Goal: Information Seeking & Learning: Learn about a topic

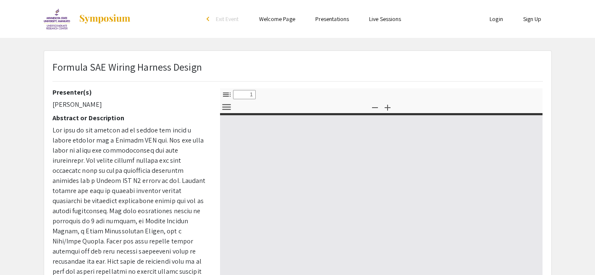
select select "custom"
type input "0"
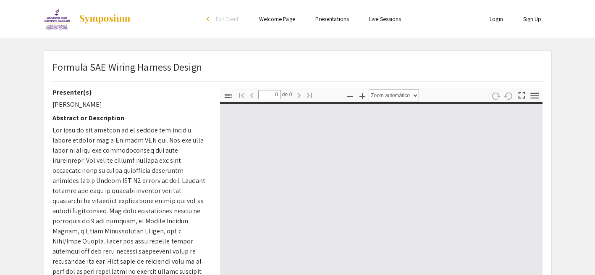
select select "custom"
type input "1"
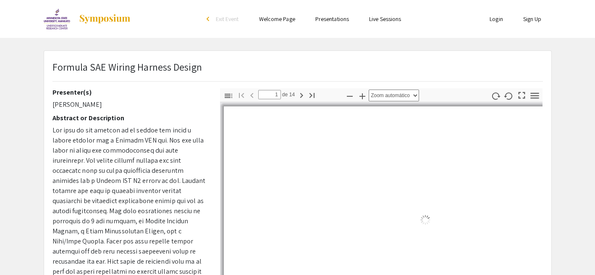
select select "auto"
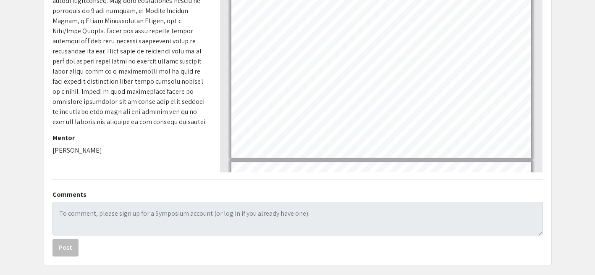
scroll to position [673, 0]
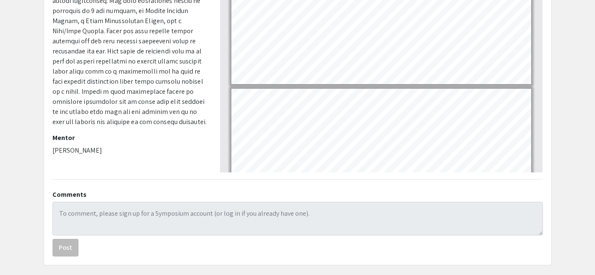
click at [101, 167] on div "Presenter(s) [PERSON_NAME] Abstract or Description Mentor [PERSON_NAME]" at bounding box center [130, 25] width 168 height 294
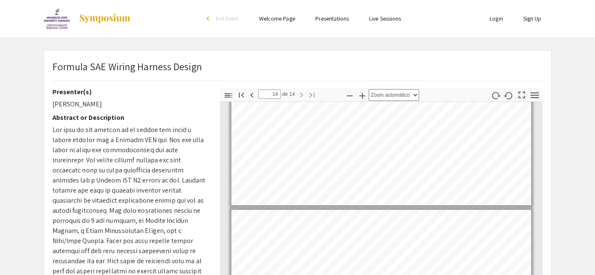
scroll to position [0, 0]
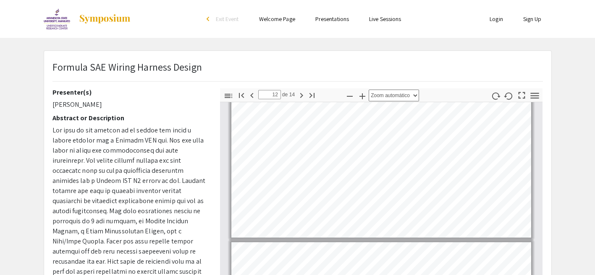
type input "11"
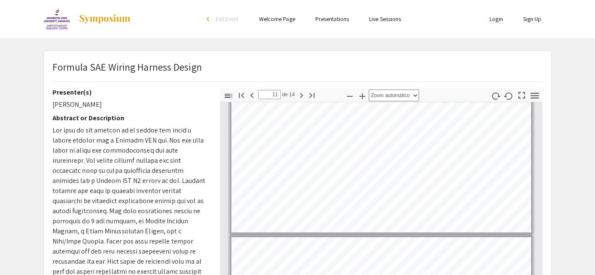
select select "page-width"
click at [367, 94] on icon "button" at bounding box center [362, 96] width 10 height 10
type input "10"
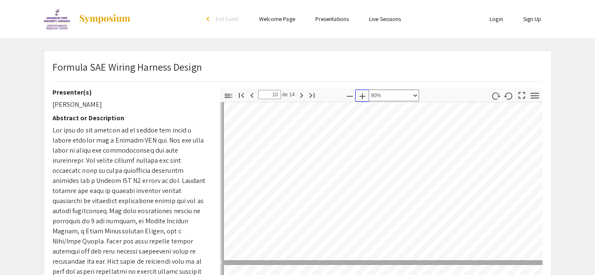
click at [363, 94] on icon "button" at bounding box center [362, 96] width 10 height 10
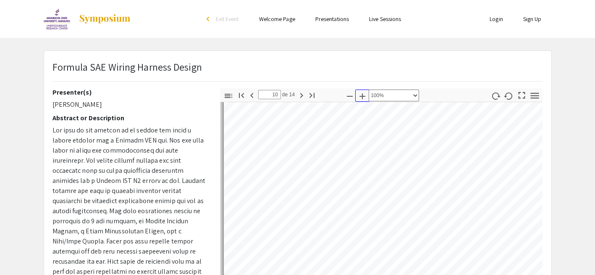
click at [363, 94] on icon "button" at bounding box center [362, 96] width 10 height 10
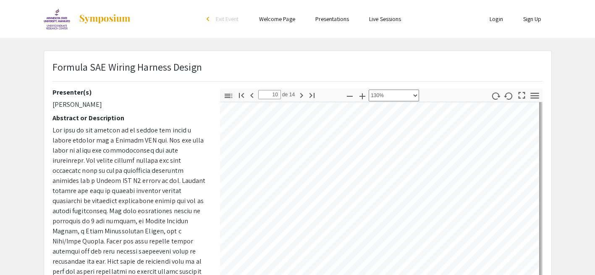
scroll to position [2765, 215]
click at [345, 92] on icon "button" at bounding box center [350, 96] width 10 height 10
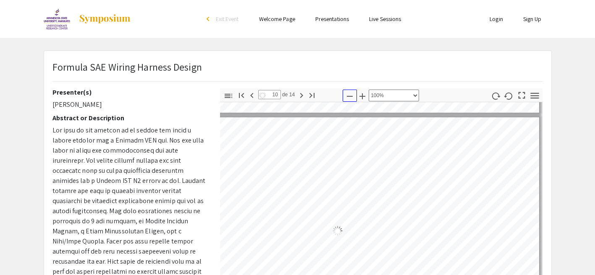
scroll to position [2137, 94]
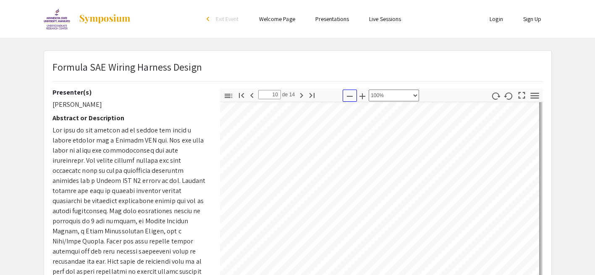
click at [347, 97] on icon "button" at bounding box center [350, 96] width 10 height 10
click at [349, 97] on icon "button" at bounding box center [350, 96] width 10 height 10
select select "custom"
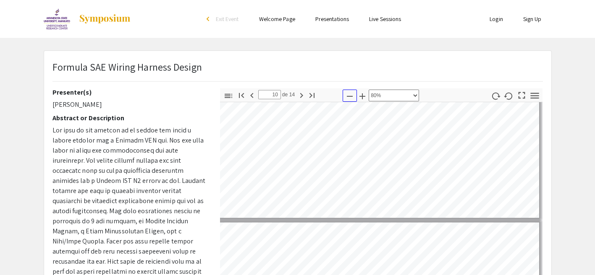
type input "9"
select select "custom"
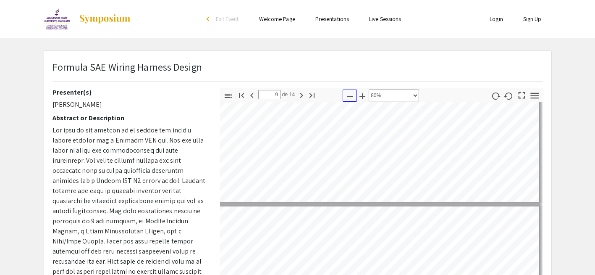
type input "8"
select select "custom"
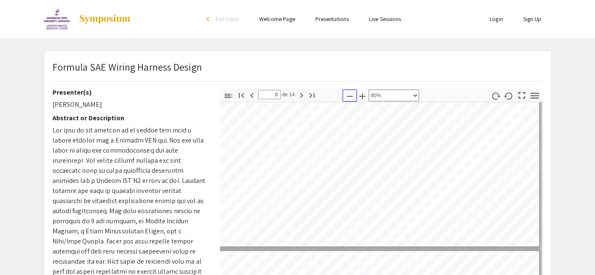
scroll to position [1262, 13]
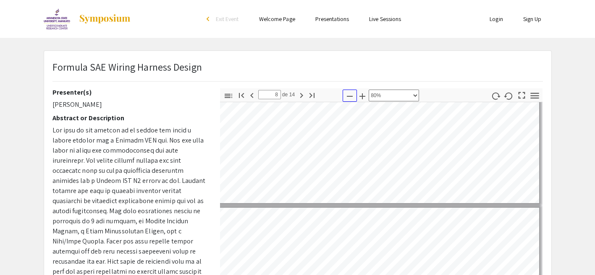
type input "7"
select select "custom"
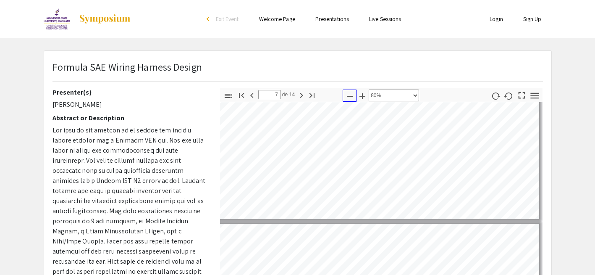
type input "6"
select select "custom"
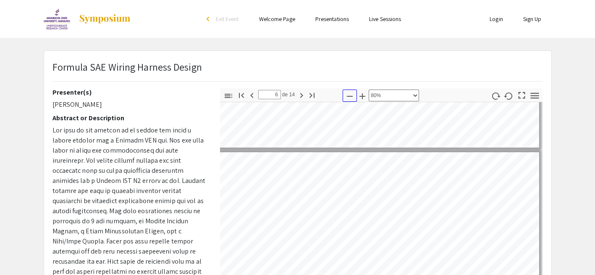
scroll to position [716, 13]
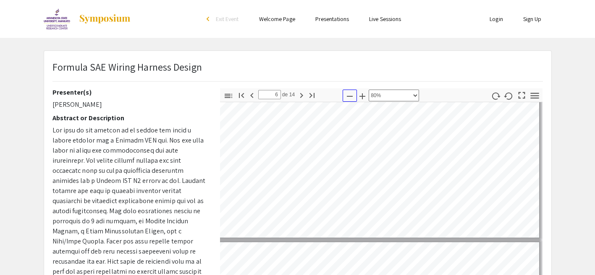
type input "5"
select select "custom"
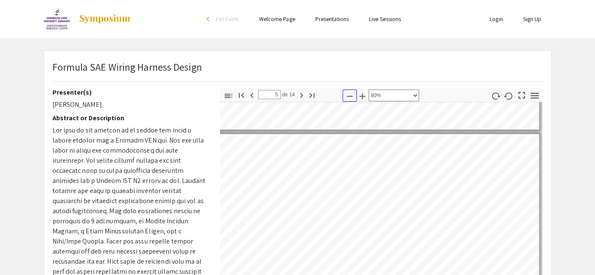
type input "4"
select select "custom"
